Goal: Task Accomplishment & Management: Manage account settings

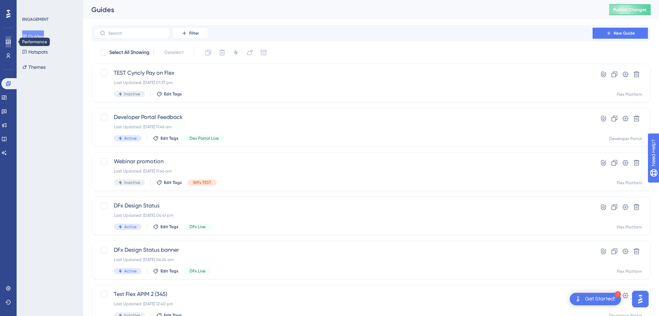
click at [8, 40] on icon at bounding box center [9, 42] width 6 height 6
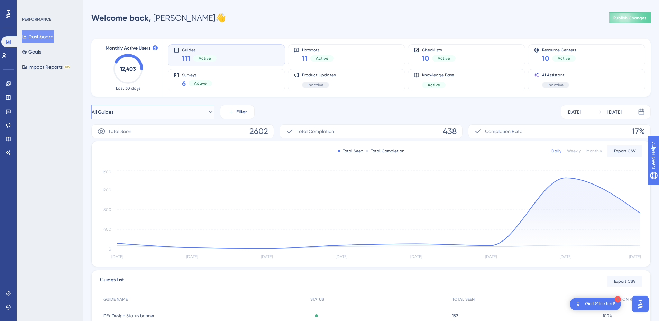
click at [207, 110] on icon at bounding box center [210, 112] width 7 height 7
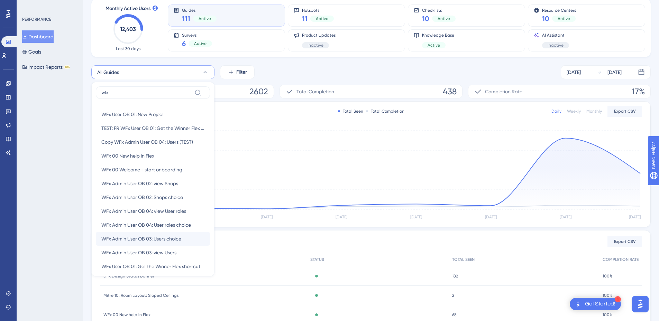
scroll to position [58, 0]
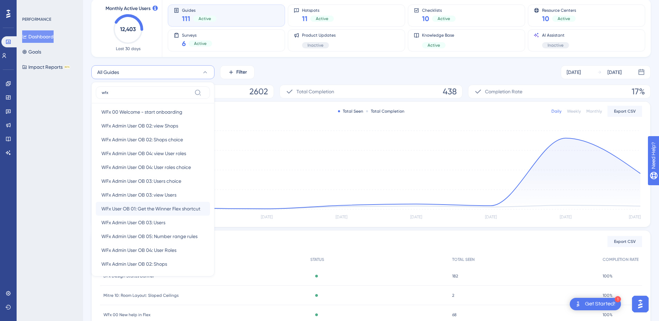
type input "wfx"
click at [174, 208] on span "WFx User OB 01: Get the Winner Flex shortcut" at bounding box center [150, 209] width 99 height 8
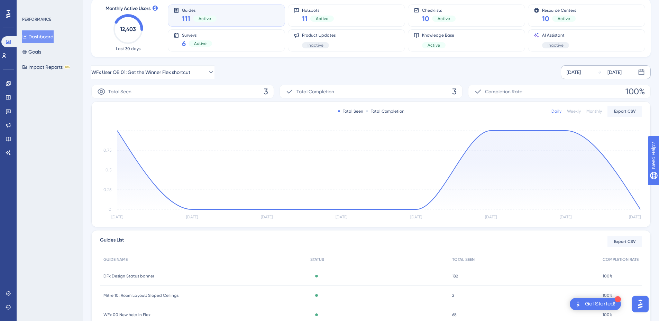
click at [638, 73] on icon at bounding box center [641, 72] width 7 height 7
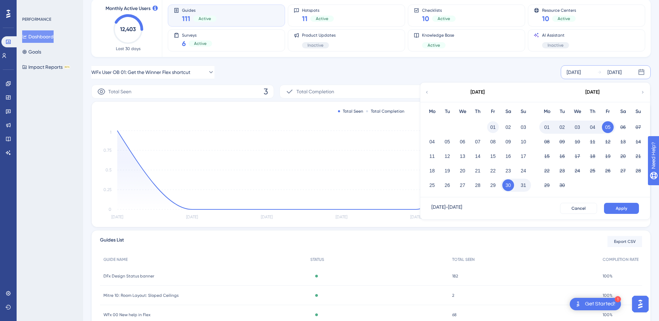
click at [494, 128] on button "01" at bounding box center [493, 127] width 12 height 12
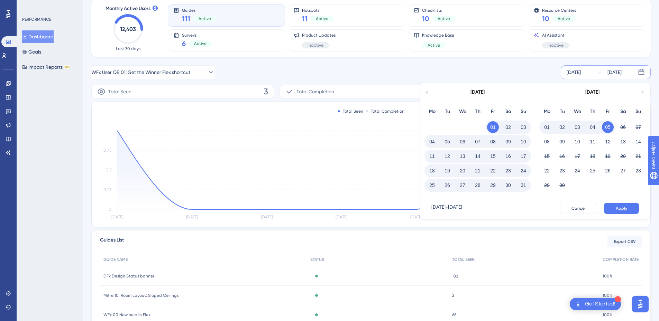
click at [524, 184] on button "31" at bounding box center [523, 186] width 12 height 12
click at [623, 209] on span "Apply" at bounding box center [621, 209] width 11 height 6
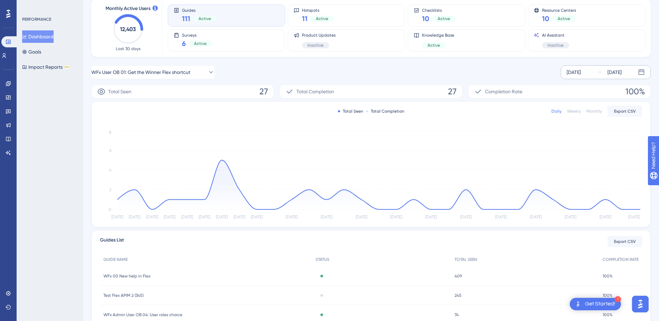
click at [577, 111] on div "Weekly" at bounding box center [574, 112] width 14 height 6
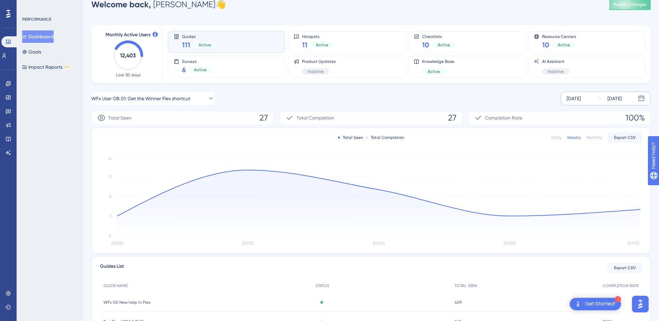
scroll to position [0, 0]
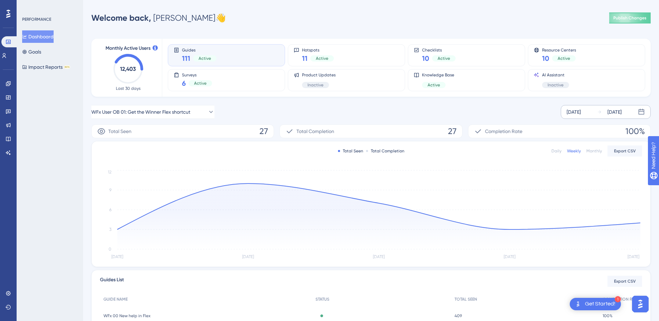
drag, startPoint x: 60, startPoint y: 183, endPoint x: 79, endPoint y: 171, distance: 22.5
click at [60, 183] on div "PERFORMANCE Dashboard Goals Impact Reports BETA" at bounding box center [50, 160] width 66 height 321
click at [207, 112] on icon at bounding box center [210, 112] width 7 height 7
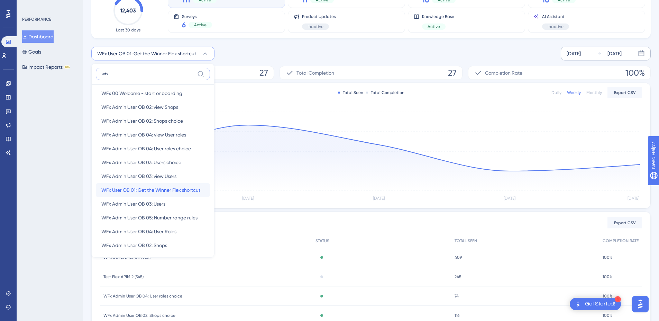
scroll to position [115, 0]
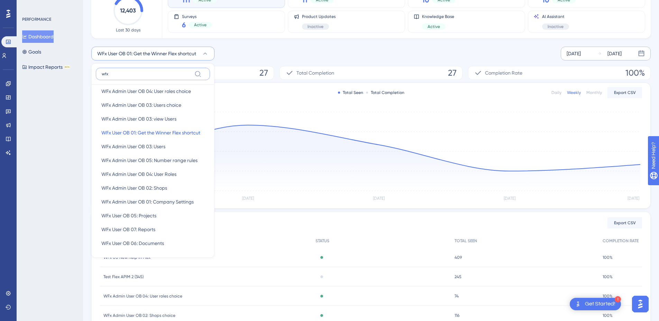
drag, startPoint x: 108, startPoint y: 72, endPoint x: 94, endPoint y: 72, distance: 13.8
click at [94, 72] on div "wfx WFx User OB 01: New Project WFx User OB 01: New Project TEST: FR WFx User O…" at bounding box center [152, 160] width 123 height 195
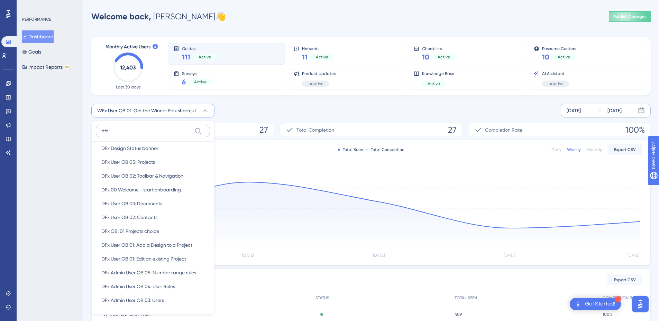
scroll to position [0, 0]
type input "dfx"
click at [67, 122] on div "PERFORMANCE Dashboard Goals Impact Reports BETA" at bounding box center [50, 160] width 66 height 321
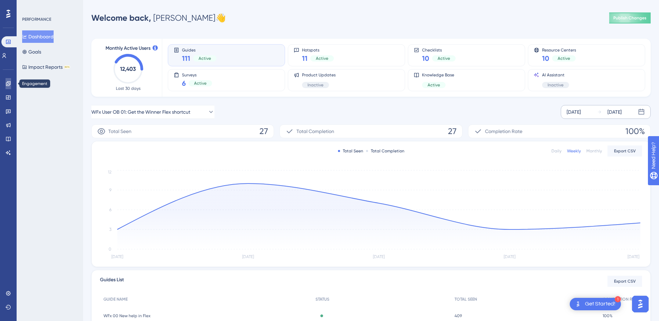
drag, startPoint x: 9, startPoint y: 84, endPoint x: 15, endPoint y: 86, distance: 6.4
click at [9, 83] on icon at bounding box center [8, 83] width 4 height 4
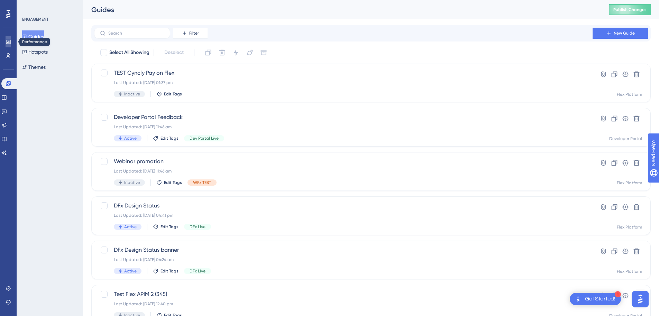
drag, startPoint x: 8, startPoint y: 40, endPoint x: 15, endPoint y: 49, distance: 11.8
click at [8, 40] on icon at bounding box center [8, 42] width 4 height 4
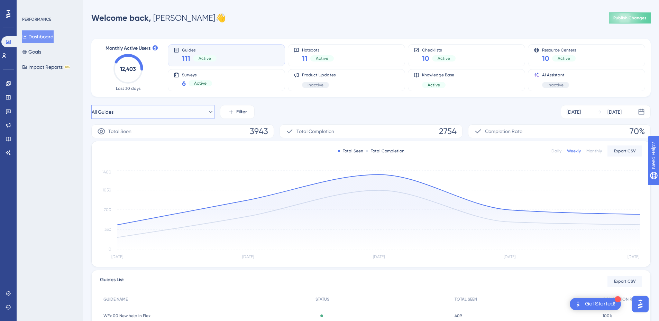
click at [207, 110] on icon at bounding box center [210, 112] width 7 height 7
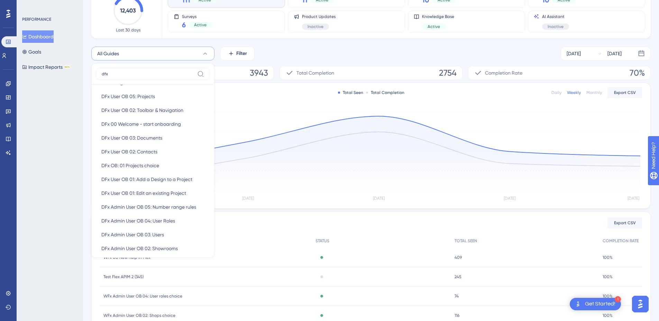
scroll to position [27, 0]
type input "dfx"
click at [60, 172] on div "PERFORMANCE Dashboard Goals Impact Reports BETA" at bounding box center [50, 160] width 66 height 321
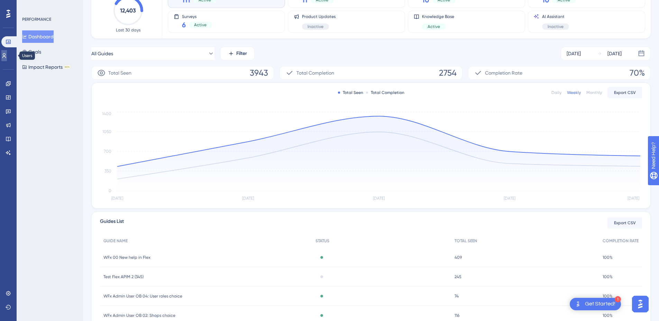
click at [7, 56] on icon at bounding box center [4, 56] width 6 height 6
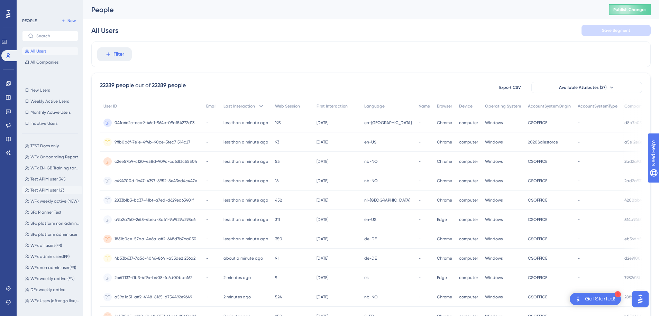
scroll to position [58, 0]
click at [44, 231] on span "DFx weekly active" at bounding box center [47, 232] width 35 height 6
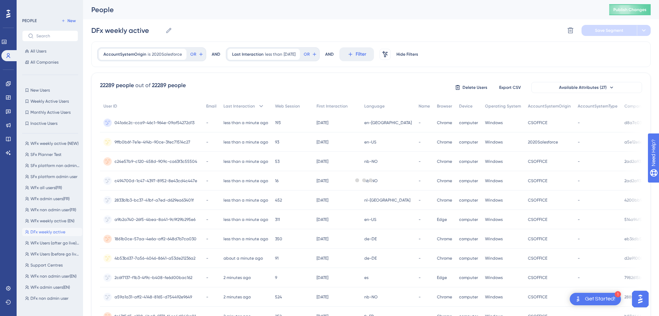
scroll to position [0, 0]
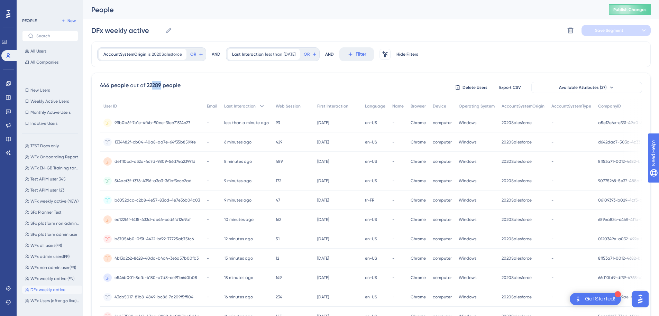
drag, startPoint x: 153, startPoint y: 84, endPoint x: 161, endPoint y: 84, distance: 8.3
click at [161, 84] on div "22289 people" at bounding box center [164, 85] width 34 height 8
drag, startPoint x: 161, startPoint y: 84, endPoint x: 224, endPoint y: 85, distance: 63.3
click at [225, 85] on div "446 people out of 22289 people Delete Users Export CSV Available Attributes (27)" at bounding box center [371, 87] width 542 height 12
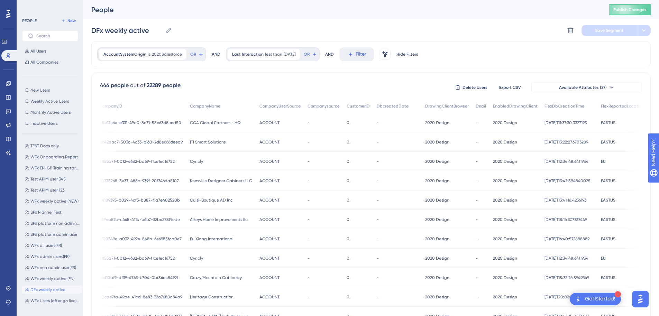
drag, startPoint x: 486, startPoint y: 37, endPoint x: 499, endPoint y: 30, distance: 14.2
click at [486, 37] on div "DFx weekly active DFx weekly active Delete Segment Save Segment" at bounding box center [370, 30] width 559 height 22
drag, startPoint x: 9, startPoint y: 288, endPoint x: 18, endPoint y: 262, distance: 27.7
click at [9, 288] on icon at bounding box center [9, 289] width 6 height 6
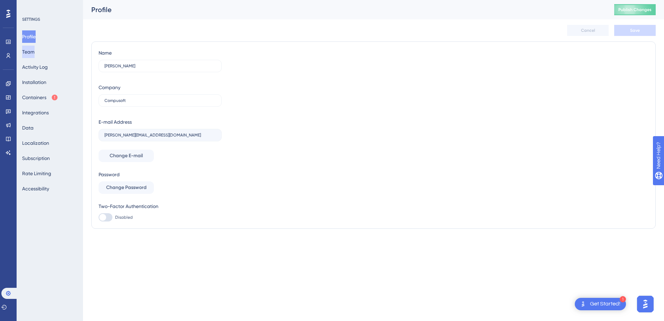
click at [34, 49] on button "Team" at bounding box center [28, 52] width 12 height 12
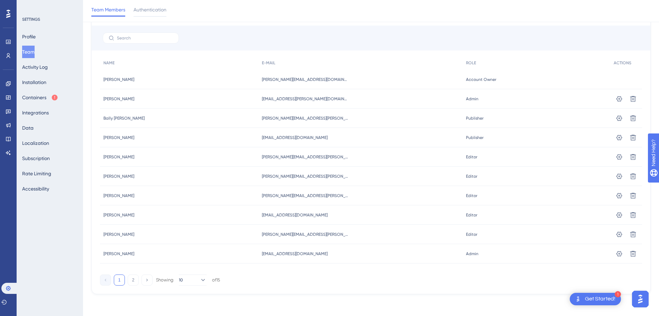
scroll to position [46, 0]
click at [133, 282] on button "2" at bounding box center [133, 279] width 11 height 11
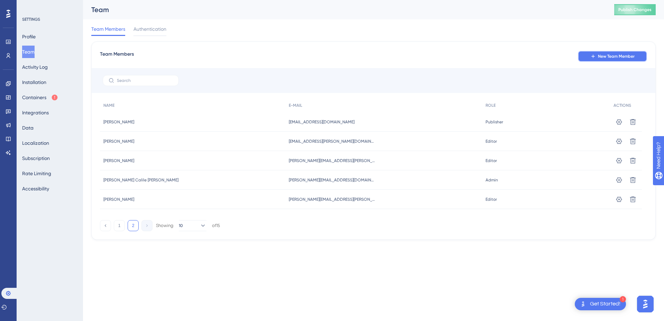
click at [628, 55] on span "New Team Member" at bounding box center [616, 57] width 37 height 6
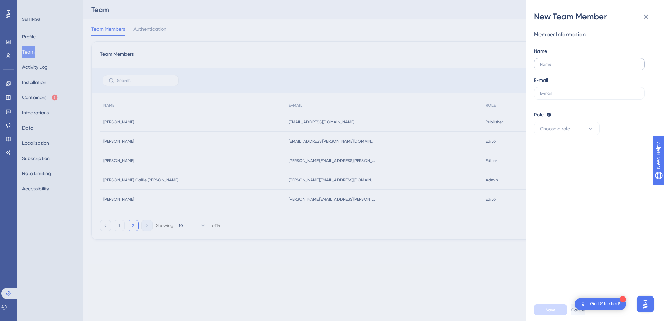
click at [549, 67] on label at bounding box center [589, 64] width 111 height 12
click at [549, 67] on input "text" at bounding box center [589, 64] width 99 height 5
type input "[PERSON_NAME]"
click at [562, 92] on input "text" at bounding box center [589, 93] width 99 height 5
paste input "[PERSON_NAME][EMAIL_ADDRESS][DOMAIN_NAME]"
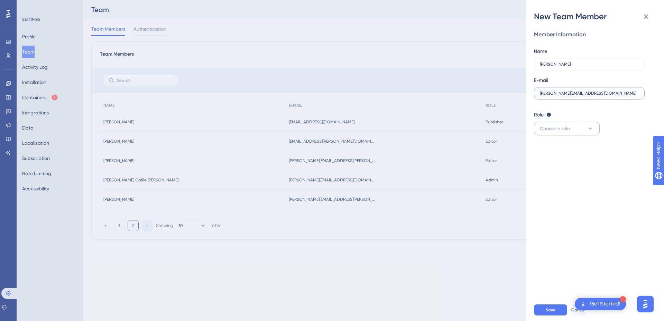
type input "[PERSON_NAME][EMAIL_ADDRESS][DOMAIN_NAME]"
click at [593, 131] on icon at bounding box center [590, 128] width 7 height 7
click at [559, 177] on div "Editor Editor" at bounding box center [567, 178] width 46 height 14
click at [549, 309] on span "Save" at bounding box center [551, 311] width 10 height 6
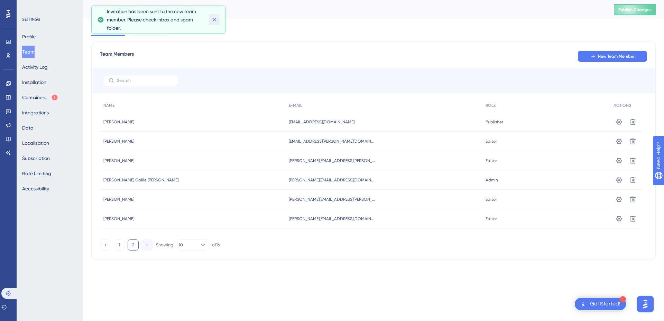
click at [214, 20] on icon at bounding box center [214, 20] width 4 height 4
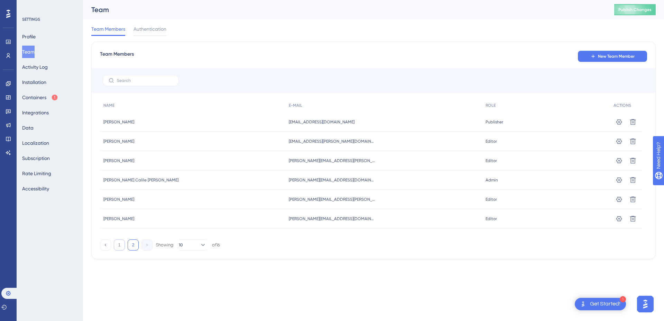
click at [118, 245] on button "1" at bounding box center [119, 245] width 11 height 11
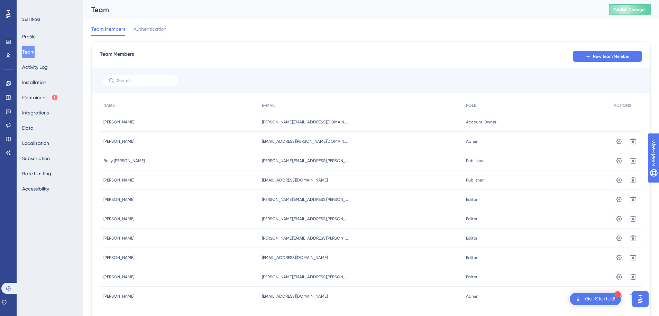
scroll to position [46, 0]
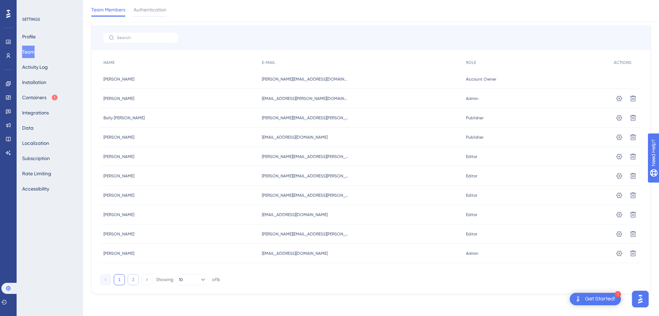
click at [134, 284] on button "2" at bounding box center [133, 279] width 11 height 11
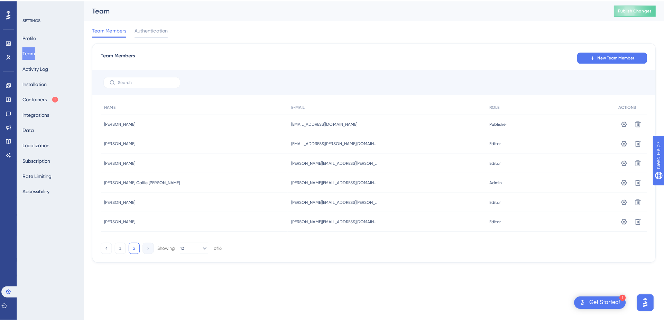
scroll to position [0, 0]
